Goal: Information Seeking & Learning: Compare options

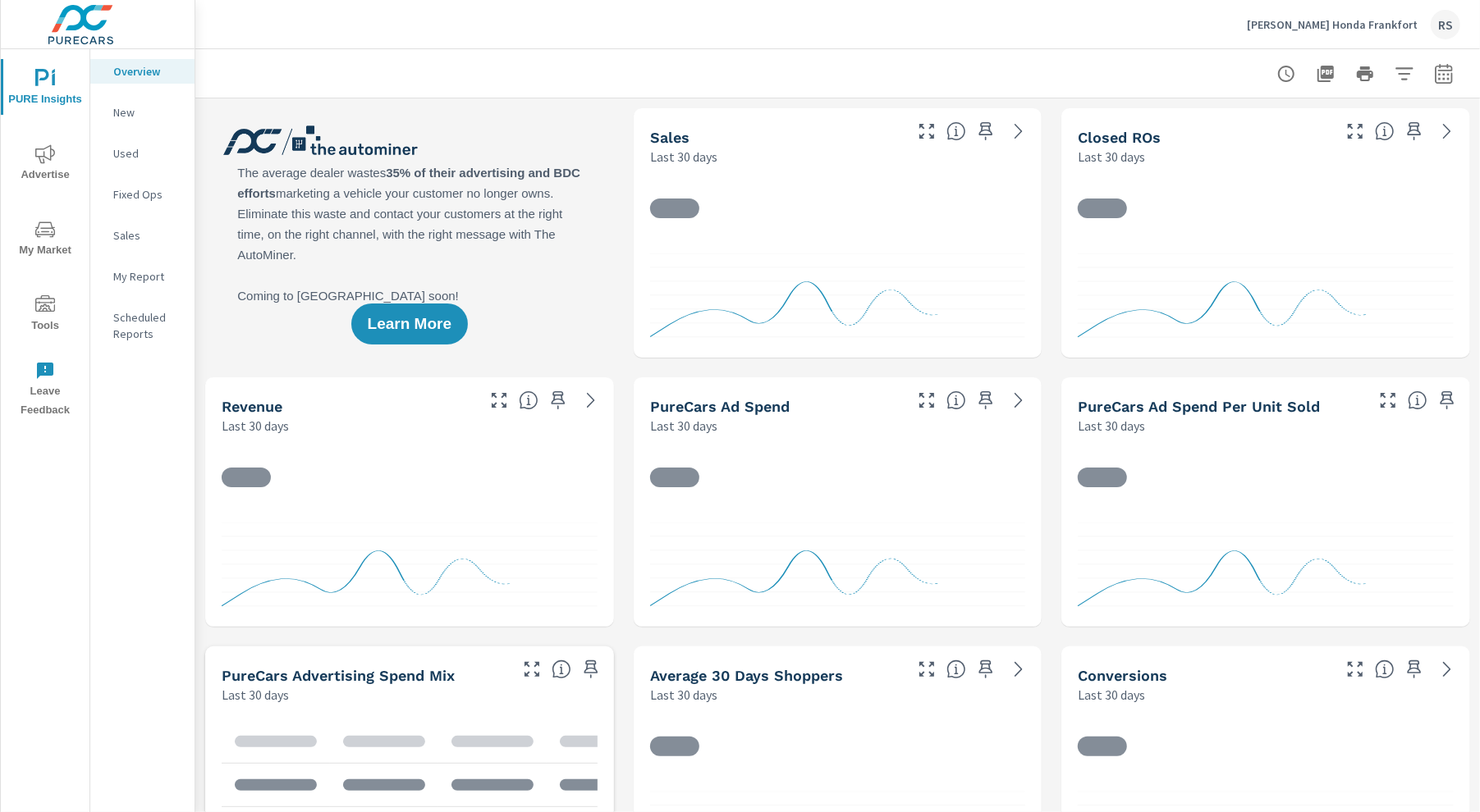
click at [42, 169] on span "Advertise" at bounding box center [45, 165] width 79 height 40
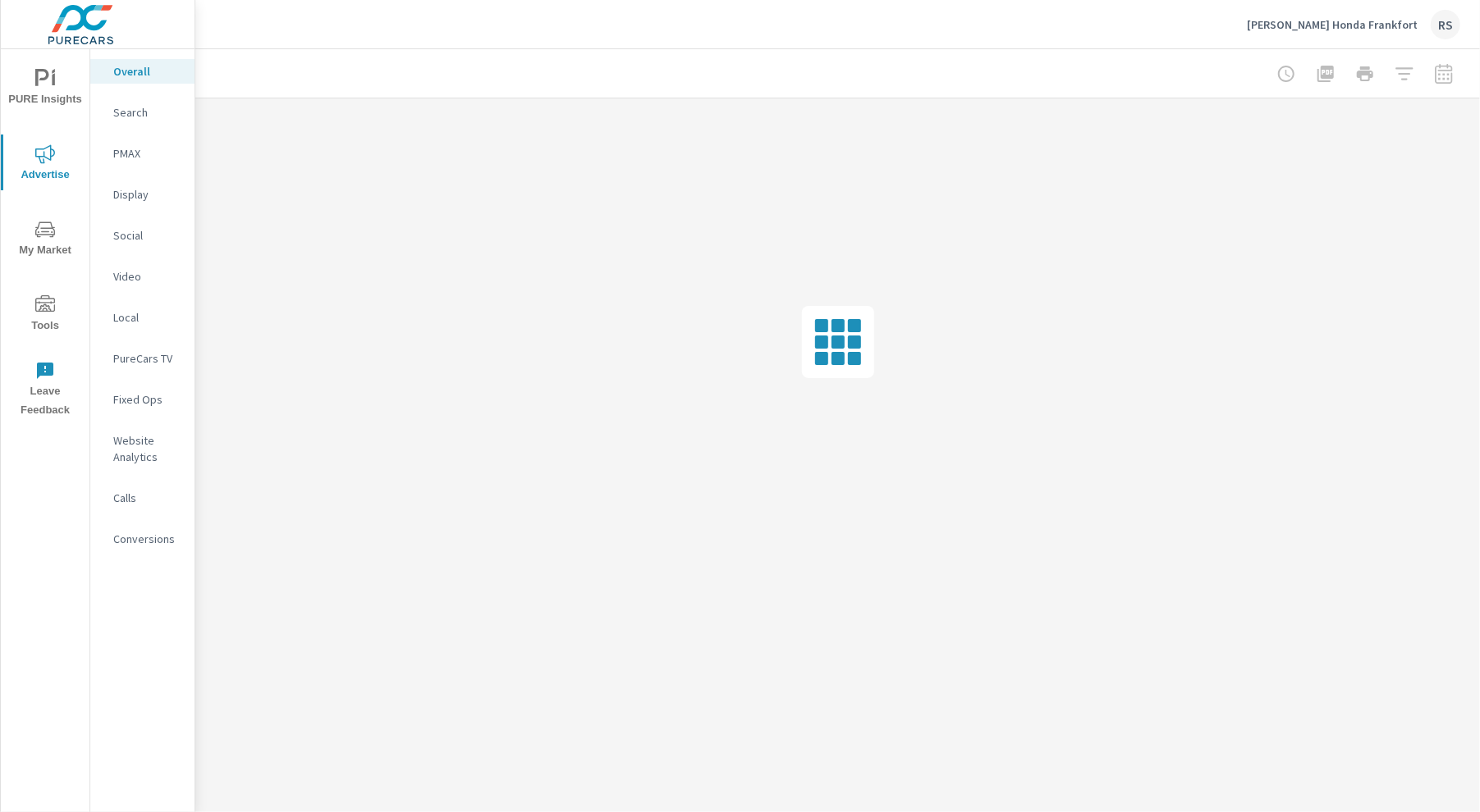
click at [1378, 80] on div at bounding box center [1365, 73] width 190 height 33
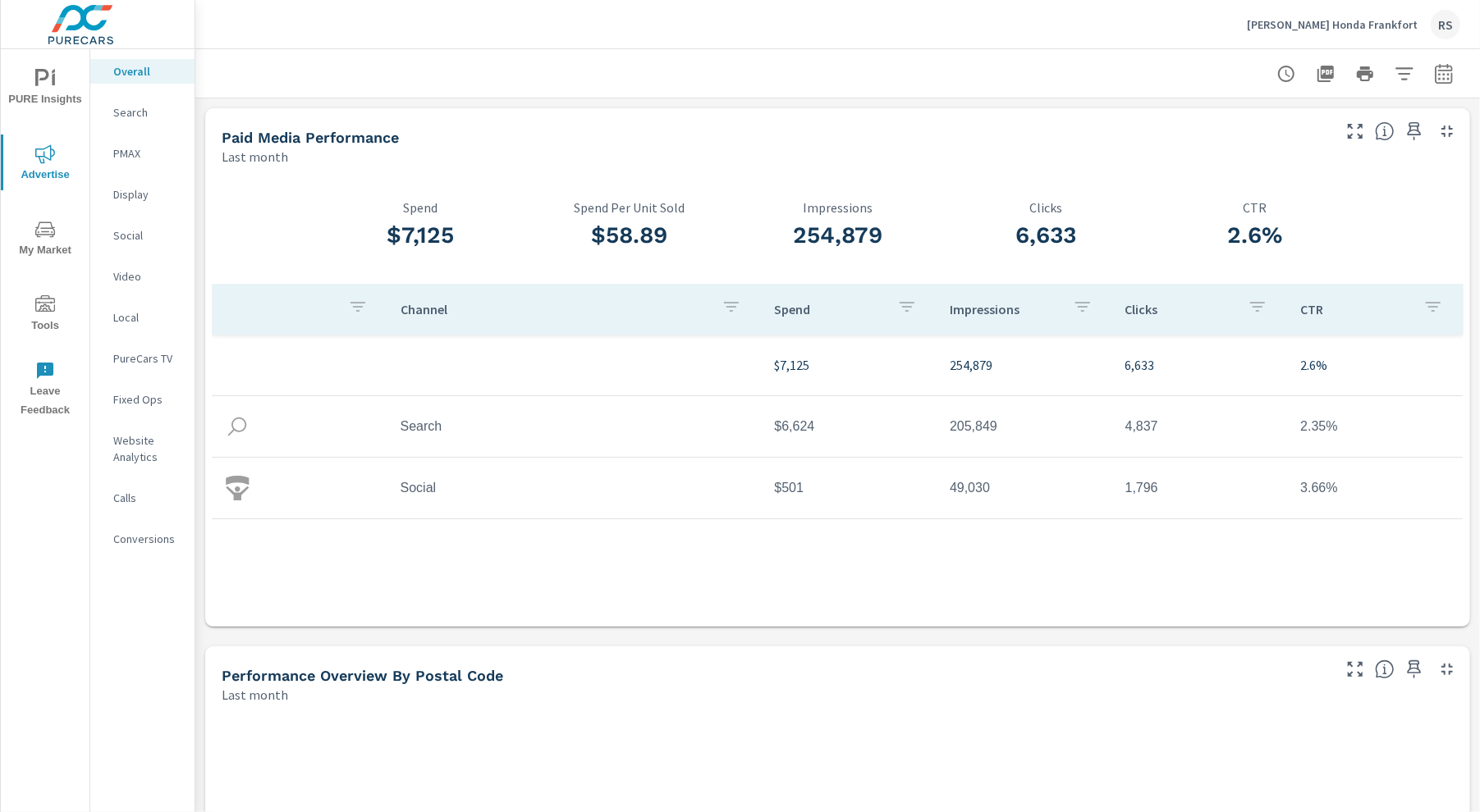
click at [1378, 71] on icon "button" at bounding box center [1445, 74] width 20 height 20
select select "Last month"
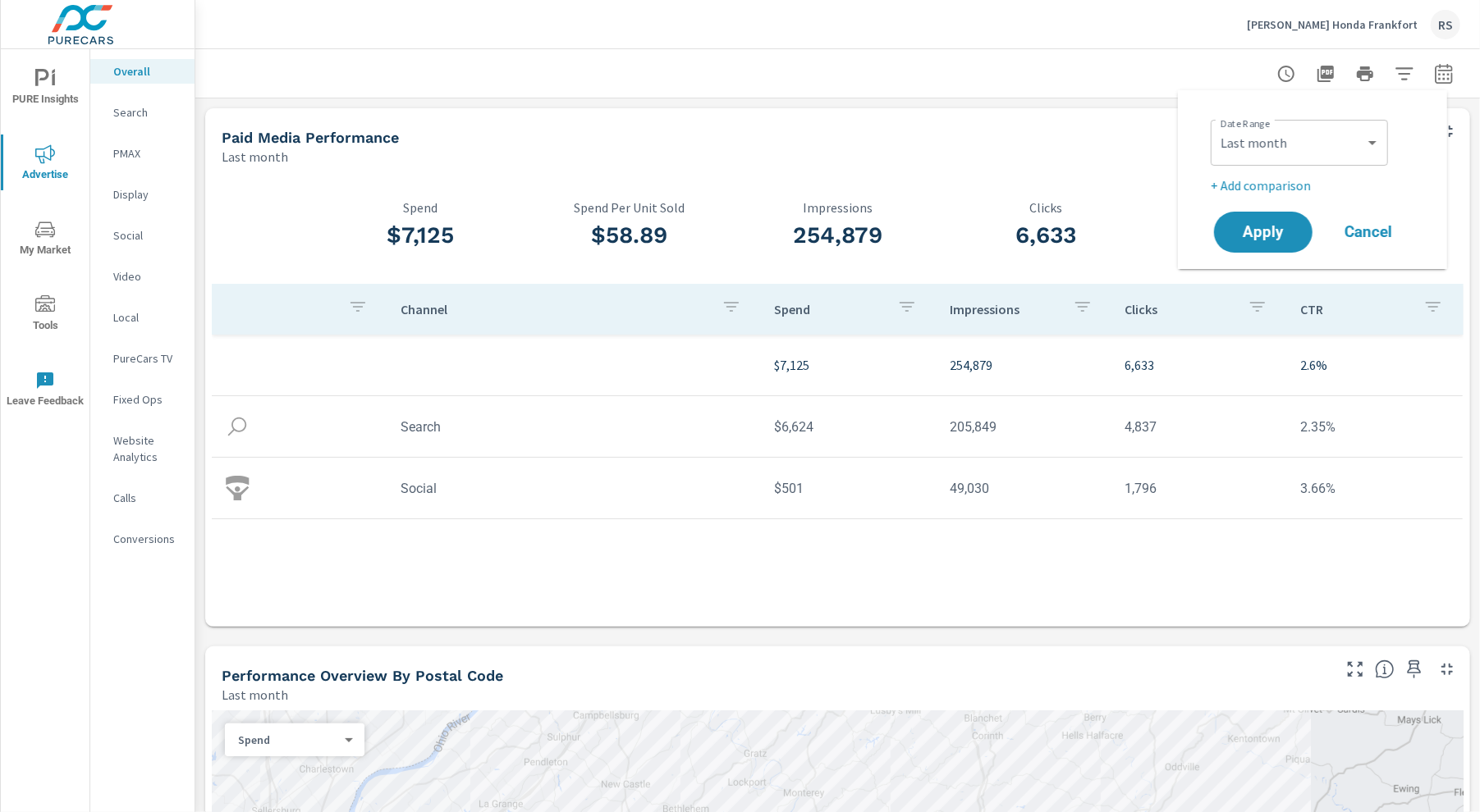
click at [1264, 176] on p "+ Add comparison" at bounding box center [1315, 185] width 210 height 20
select select "Previous period"
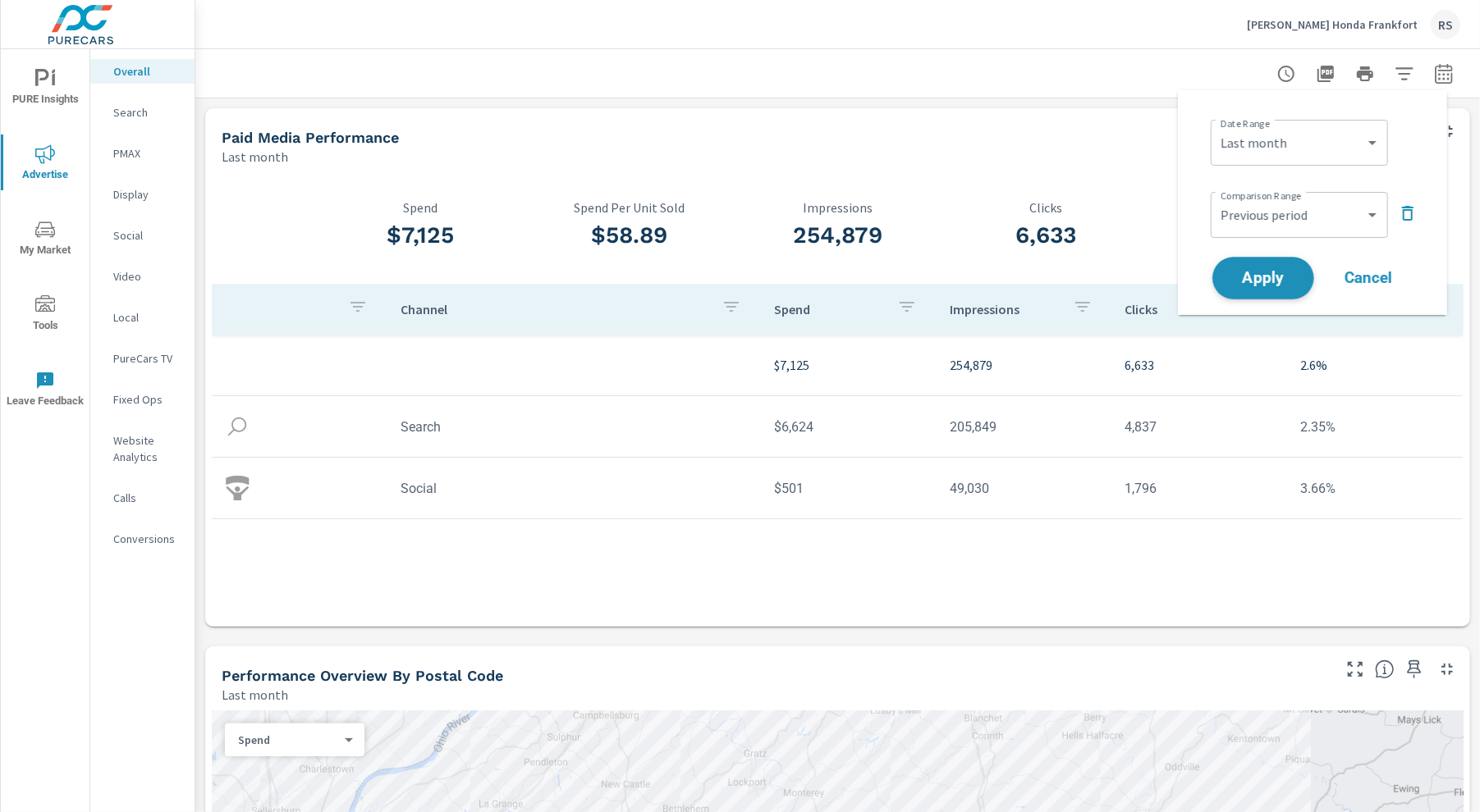
click at [1265, 292] on button "Apply" at bounding box center [1263, 278] width 102 height 42
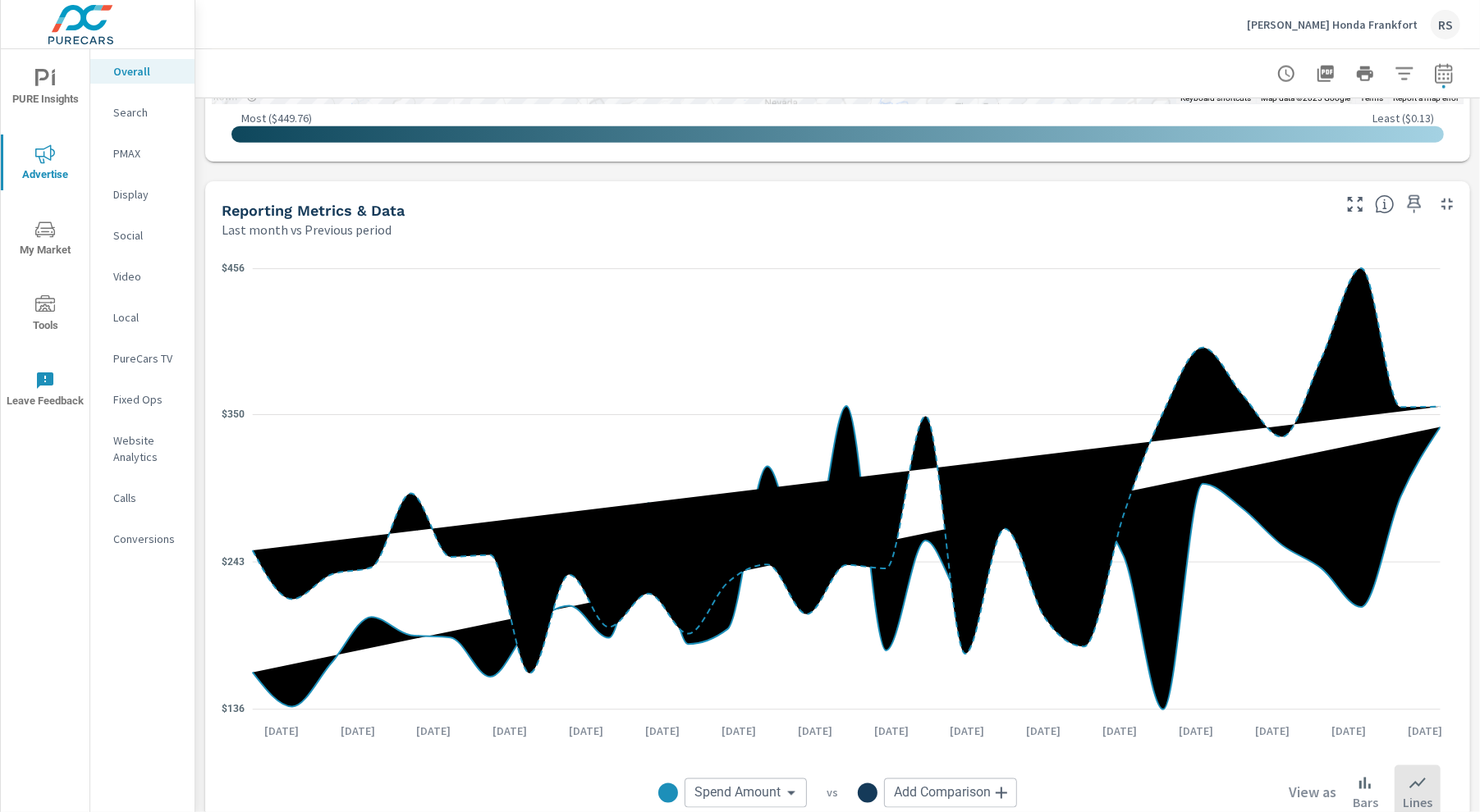
scroll to position [1732, 0]
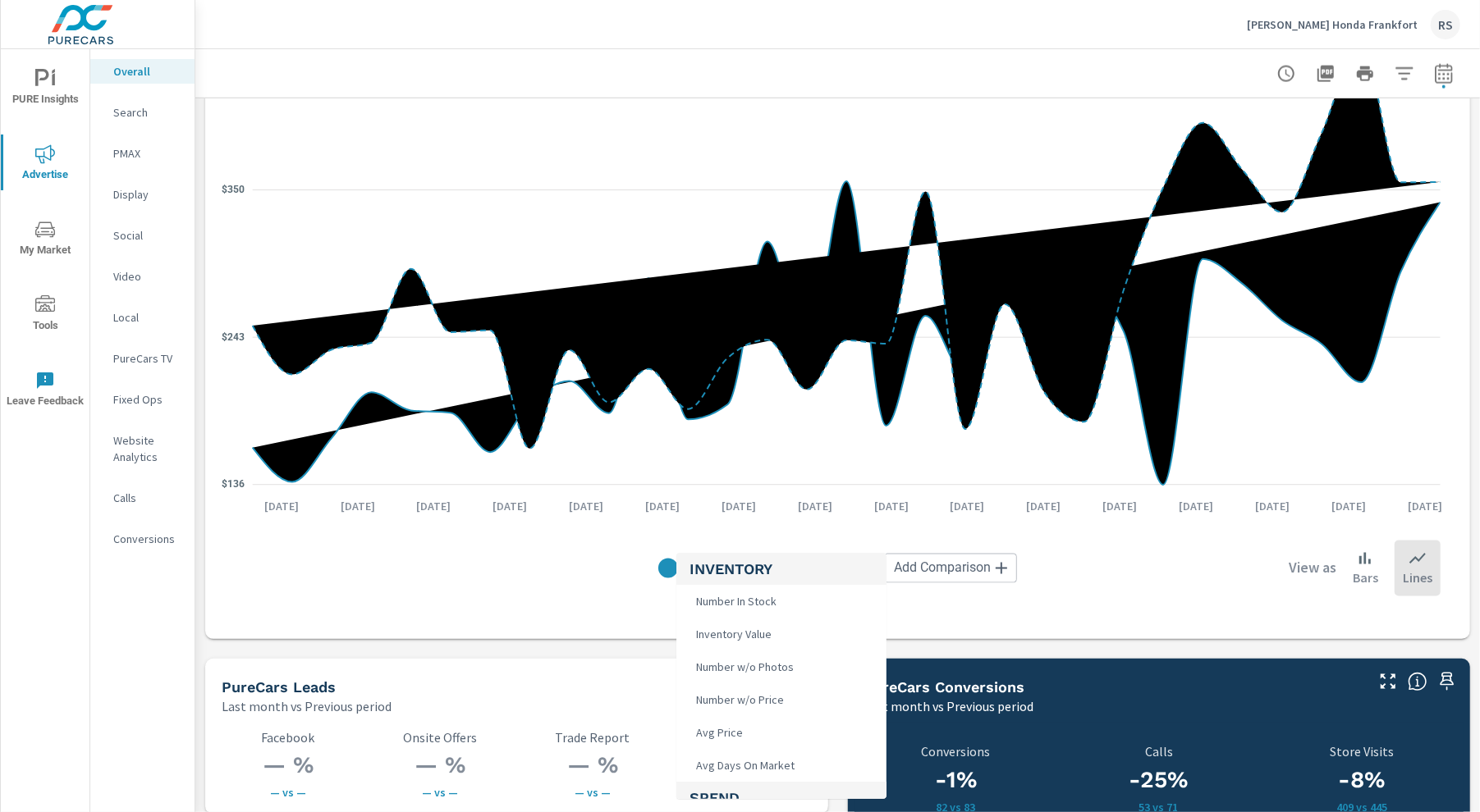
click at [753, 566] on body "PURE Insights Advertise My Market Tools Leave Feedback Overall Search PMAX Disp…" at bounding box center [740, 406] width 1480 height 812
click at [753, 566] on h5 "Inventory" at bounding box center [782, 569] width 184 height 32
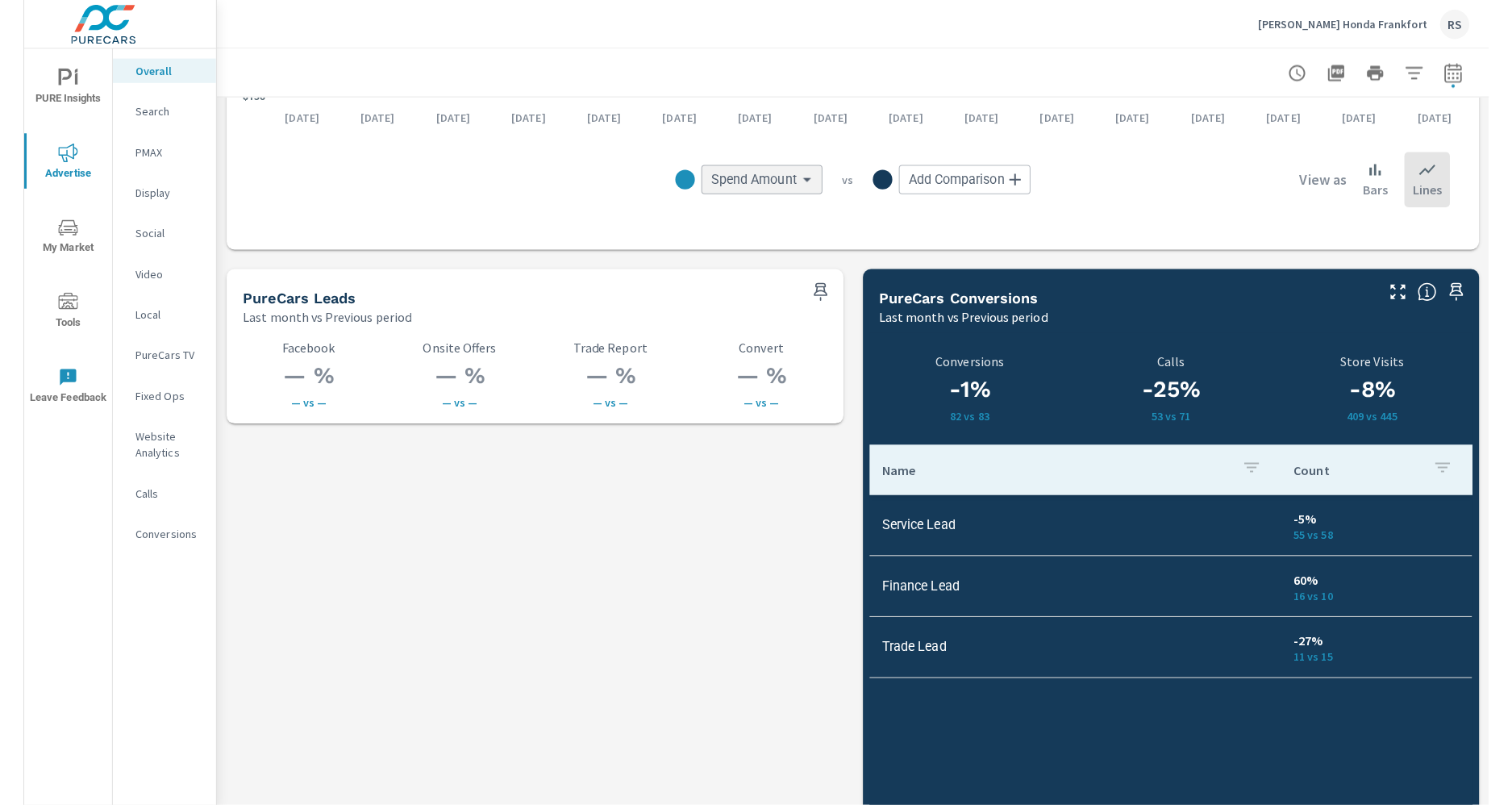
scroll to position [2090, 0]
